Goal: Task Accomplishment & Management: Complete application form

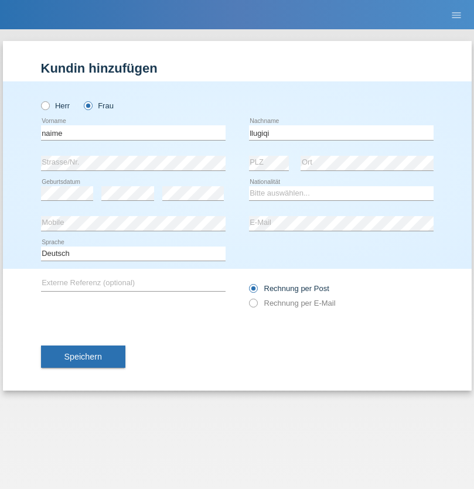
type input "llugiqi"
select select "CH"
radio input "true"
click at [133, 132] on input "text" at bounding box center [133, 132] width 184 height 15
type input "[PERSON_NAME]"
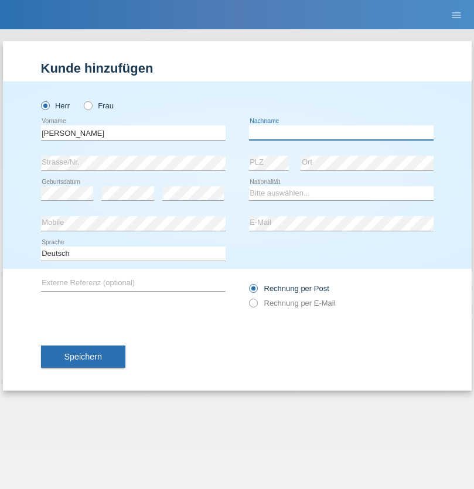
click at [341, 132] on input "text" at bounding box center [341, 132] width 184 height 15
type input "Del sordo"
select select "PT"
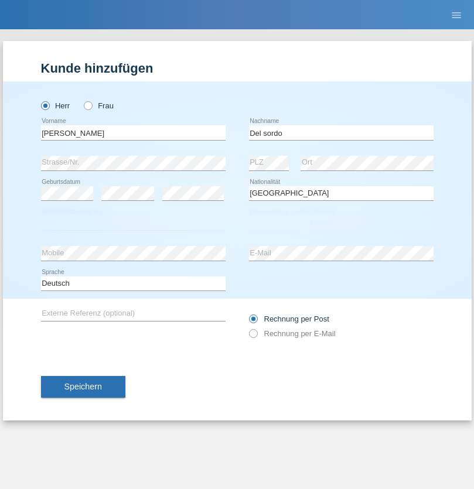
select select "C"
select select "02"
select select "2002"
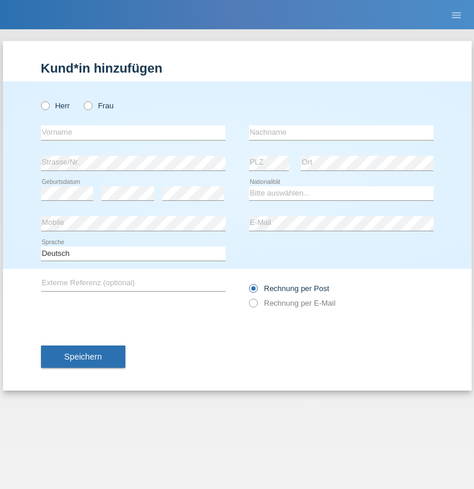
radio input "true"
click at [133, 132] on input "text" at bounding box center [133, 132] width 184 height 15
type input "Ronny"
click at [341, 132] on input "text" at bounding box center [341, 132] width 184 height 15
type input "Hilti"
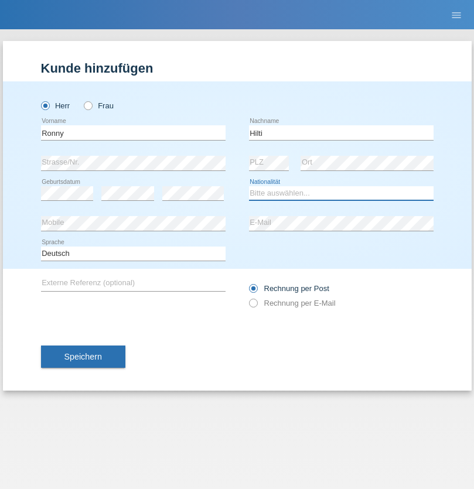
select select "DE"
select select "C"
select select "28"
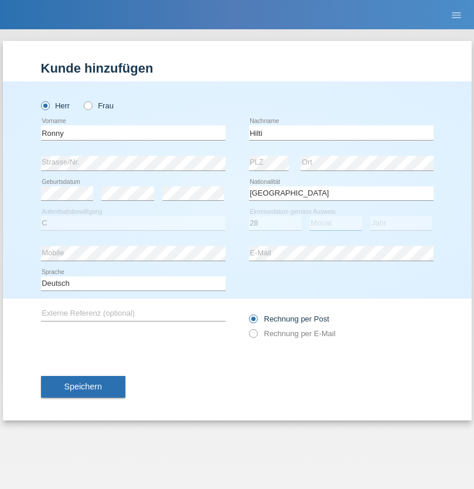
select select "11"
select select "1990"
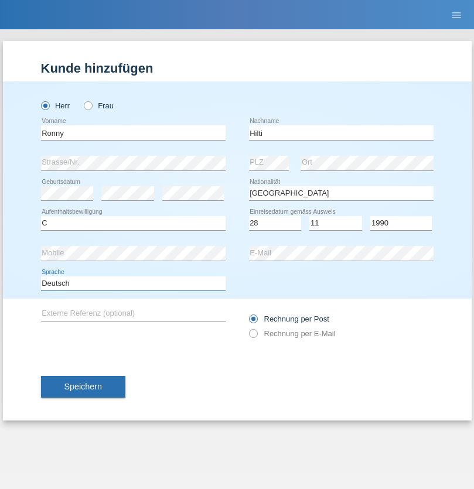
select select "en"
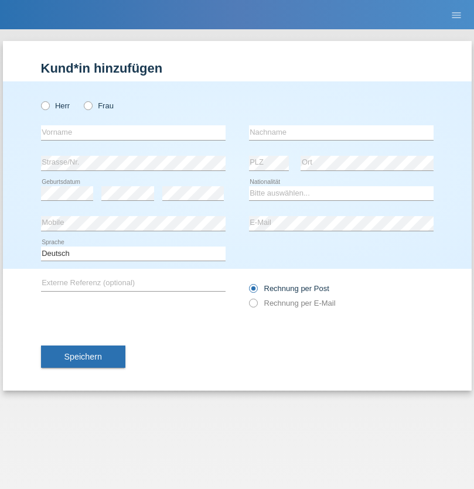
radio input "true"
click at [133, 132] on input "text" at bounding box center [133, 132] width 184 height 15
type input "Shanas"
click at [341, 132] on input "text" at bounding box center [341, 132] width 184 height 15
type input "Baranati"
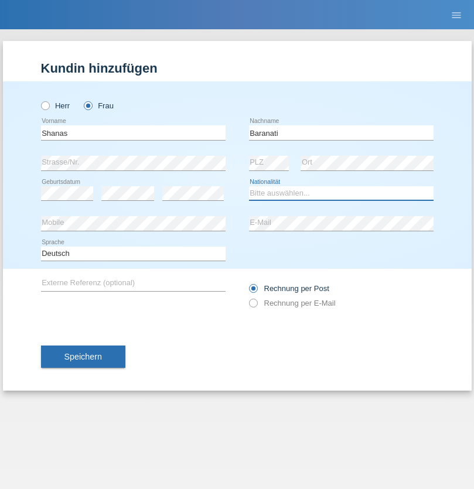
select select "CH"
radio input "true"
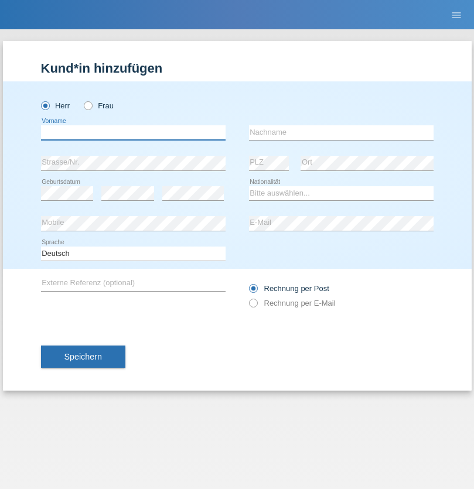
click at [133, 132] on input "text" at bounding box center [133, 132] width 184 height 15
type input "Khoshnaw"
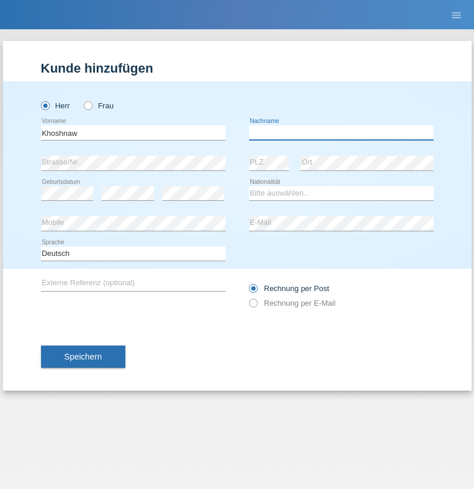
click at [341, 132] on input "text" at bounding box center [341, 132] width 184 height 15
type input "Abdulqadir"
select select "IR"
select select "C"
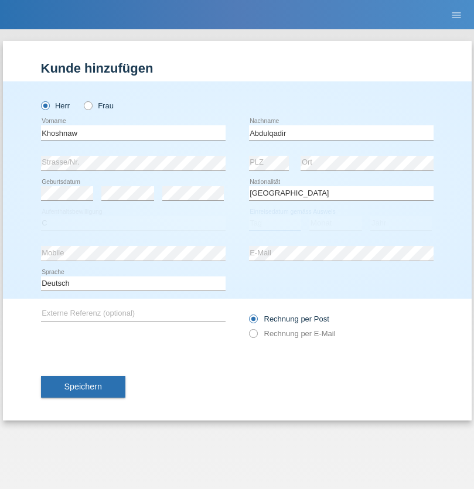
select select "03"
select select "09"
select select "2015"
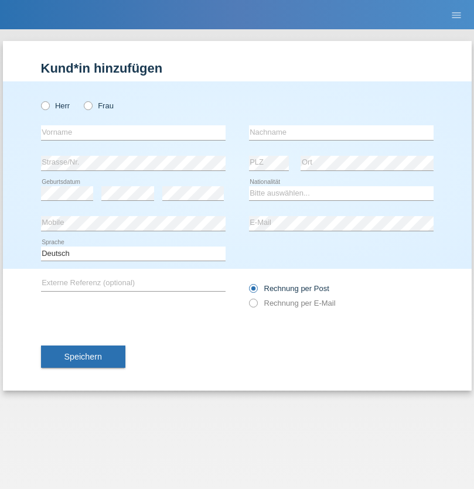
radio input "true"
click at [133, 132] on input "text" at bounding box center [133, 132] width 184 height 15
type input "Mustafa"
click at [341, 132] on input "text" at bounding box center [341, 132] width 184 height 15
type input "Sokol"
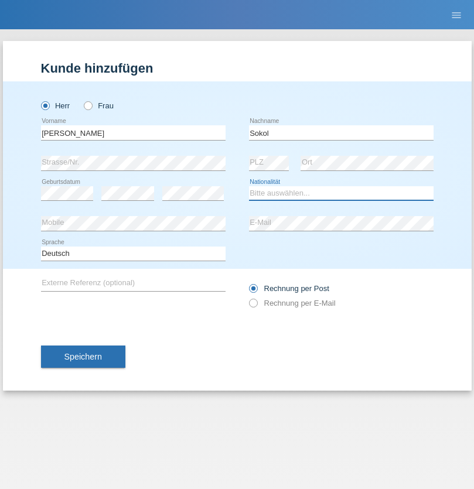
select select "XK"
select select "C"
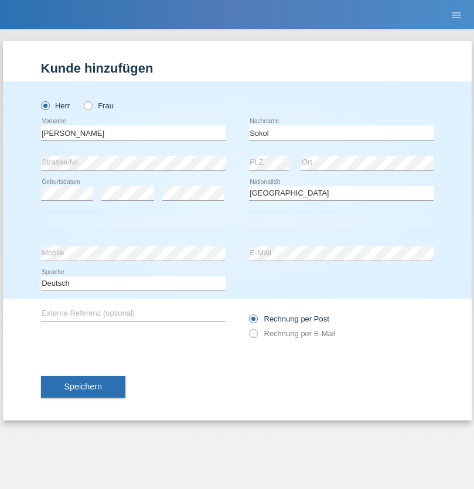
select select "02"
select select "08"
select select "1988"
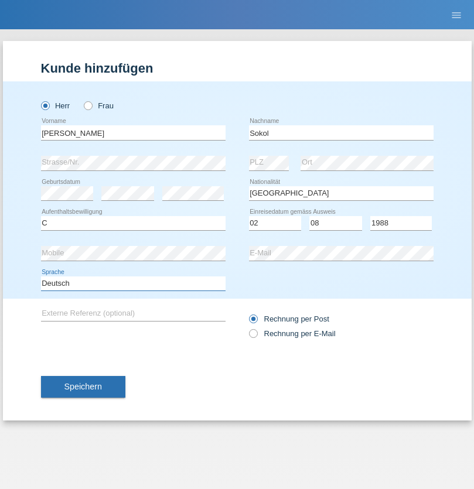
select select "en"
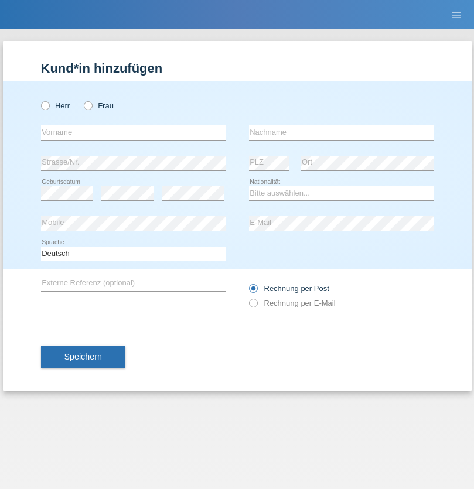
radio input "true"
click at [133, 132] on input "text" at bounding box center [133, 132] width 184 height 15
type input "[PERSON_NAME]"
click at [341, 132] on input "text" at bounding box center [341, 132] width 184 height 15
type input "Sokol"
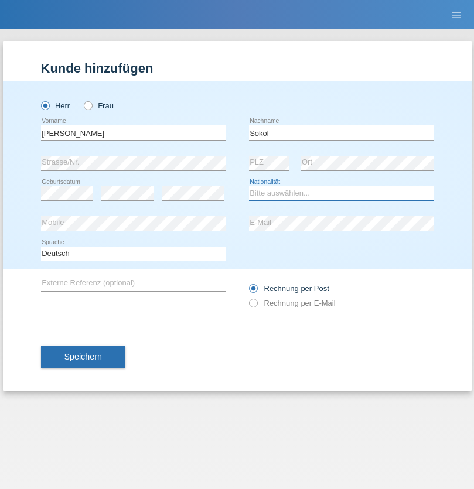
select select "XK"
select select "C"
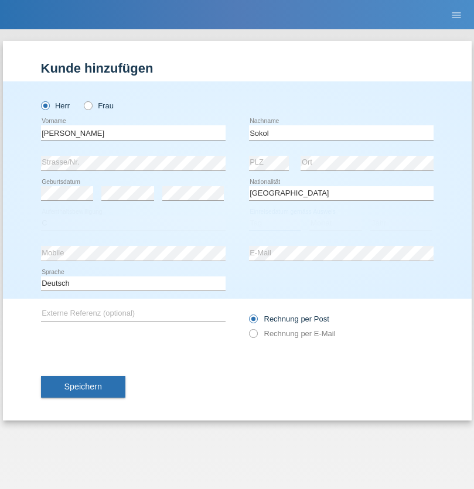
select select "02"
select select "08"
select select "1988"
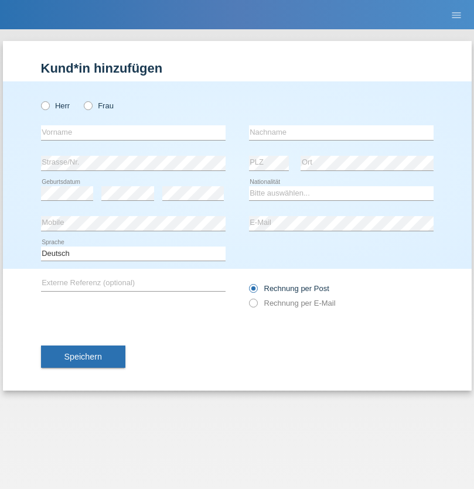
radio input "true"
click at [133, 132] on input "text" at bounding box center [133, 132] width 184 height 15
type input "[PERSON_NAME]"
click at [341, 132] on input "text" at bounding box center [341, 132] width 184 height 15
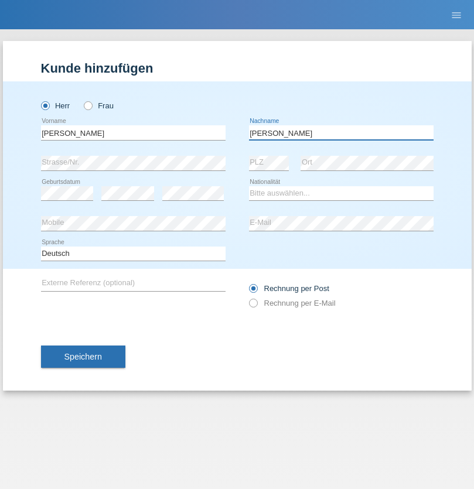
type input "[PERSON_NAME]"
select select "PL"
select select "C"
select select "11"
select select "01"
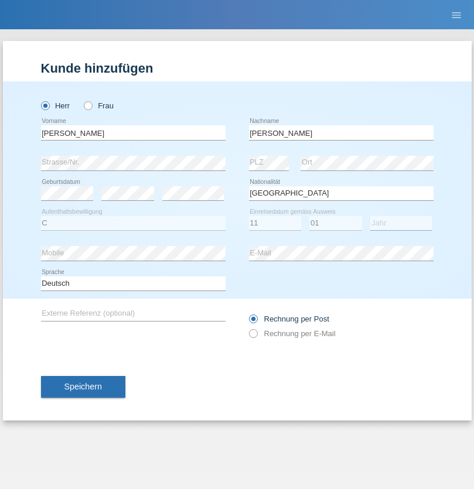
select select "2007"
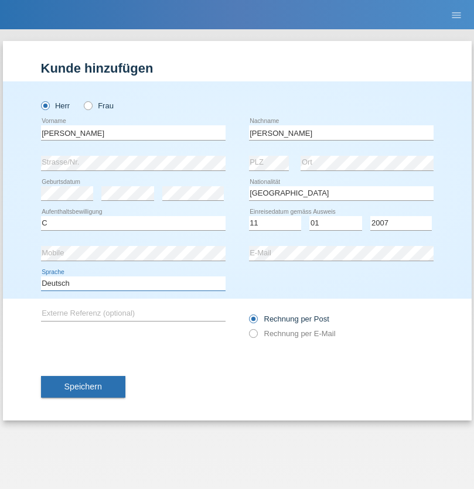
select select "en"
